Goal: Transaction & Acquisition: Purchase product/service

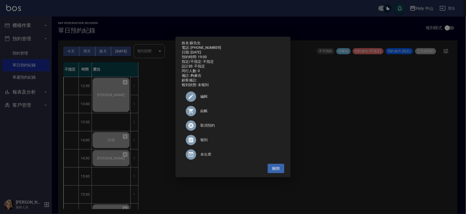
scroll to position [163, 0]
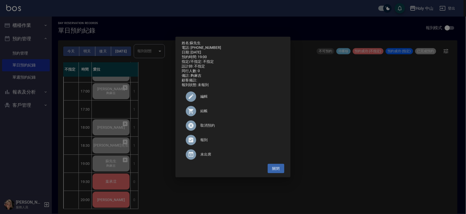
click at [160, 117] on div "姓名: [PERSON_NAME]先生 電話: [PHONE_NUMBER] 日期: [DATE] 預約時間: 19:00 指定/不指定: 不指定 設計師: …" at bounding box center [233, 107] width 466 height 214
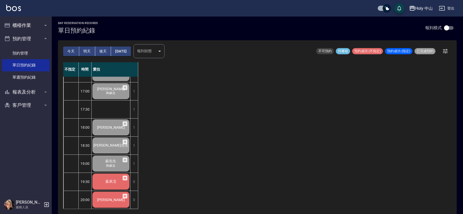
click at [112, 180] on span "葉承澐" at bounding box center [111, 182] width 13 height 5
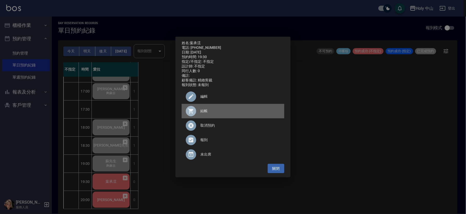
click at [205, 114] on span "結帳" at bounding box center [240, 111] width 80 height 5
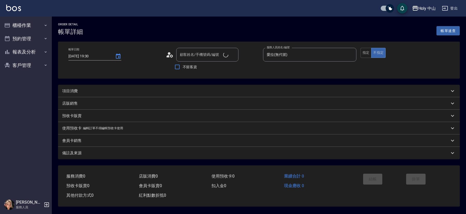
type input "2025/09/22 19:30"
type input "愛拉(無代號)"
click at [116, 91] on div "項目消費" at bounding box center [255, 91] width 387 height 5
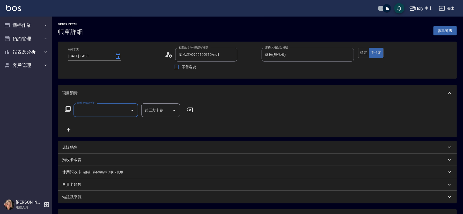
type input "葉承澐/0966190710/null"
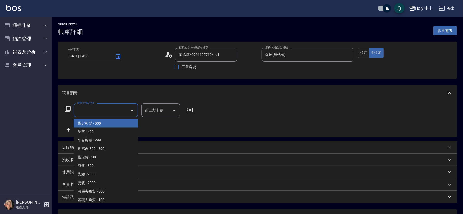
click at [92, 108] on input "服務名稱/代號" at bounding box center [102, 110] width 52 height 9
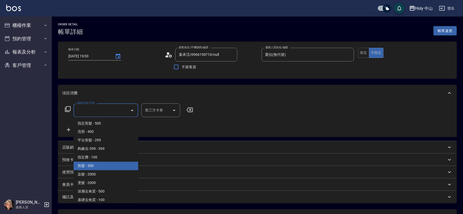
click at [95, 163] on span "剪髮 - 300" at bounding box center [106, 166] width 65 height 9
type input "剪髮(C02)"
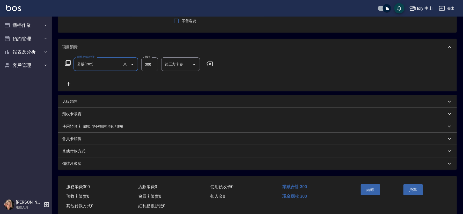
scroll to position [57, 0]
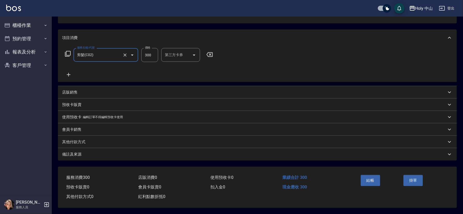
click at [94, 154] on div "備註及來源" at bounding box center [254, 154] width 385 height 5
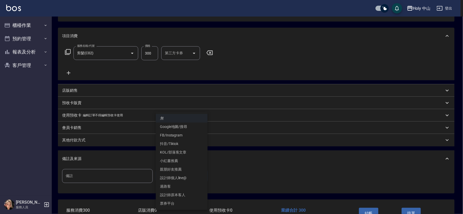
click at [174, 177] on body "Holy 中山 登出 櫃檯作業 打帳單 帳單列表 營業儀表板 現場電腦打卡 預約管理 預約管理 單日預約紀錄 單週預約紀錄 報表及分析 報表目錄 店家日報表 …" at bounding box center [231, 95] width 463 height 305
click at [182, 194] on li "設計師原本客人" at bounding box center [182, 195] width 52 height 9
type input "設計師原本客人"
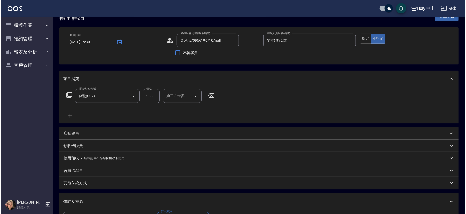
scroll to position [92, 0]
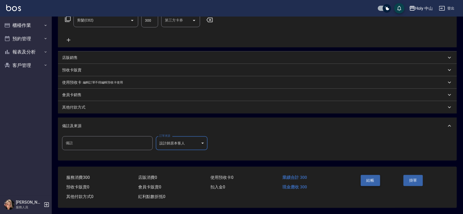
click at [369, 178] on button "結帳" at bounding box center [370, 180] width 19 height 11
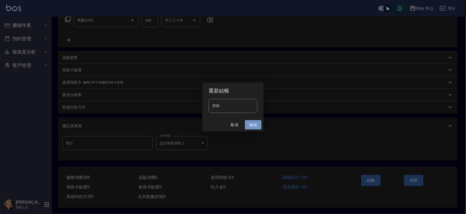
click at [250, 124] on button "確認" at bounding box center [253, 125] width 17 height 10
